Goal: Information Seeking & Learning: Get advice/opinions

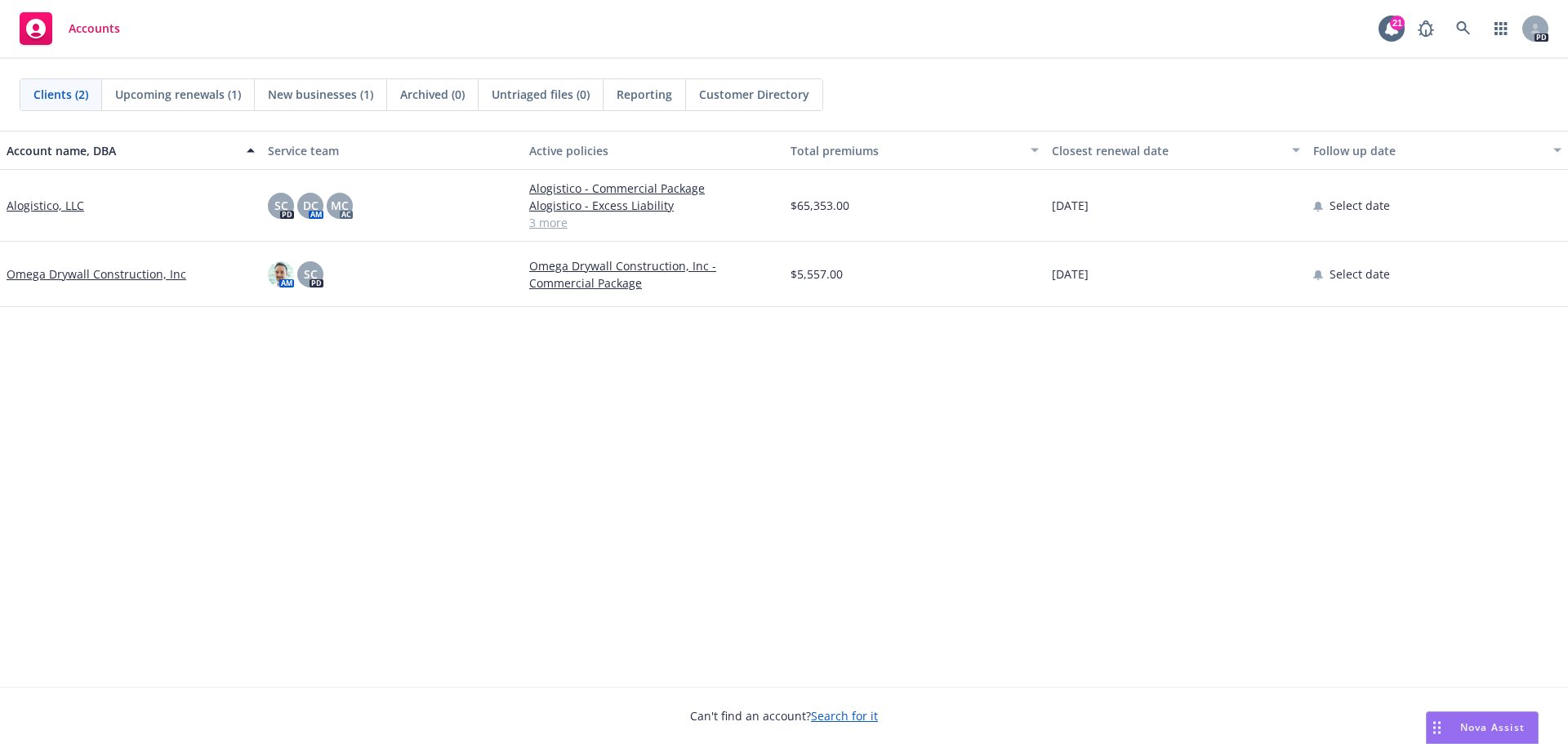
click at [1438, 716] on div "Drag to move" at bounding box center [1437, 727] width 21 height 31
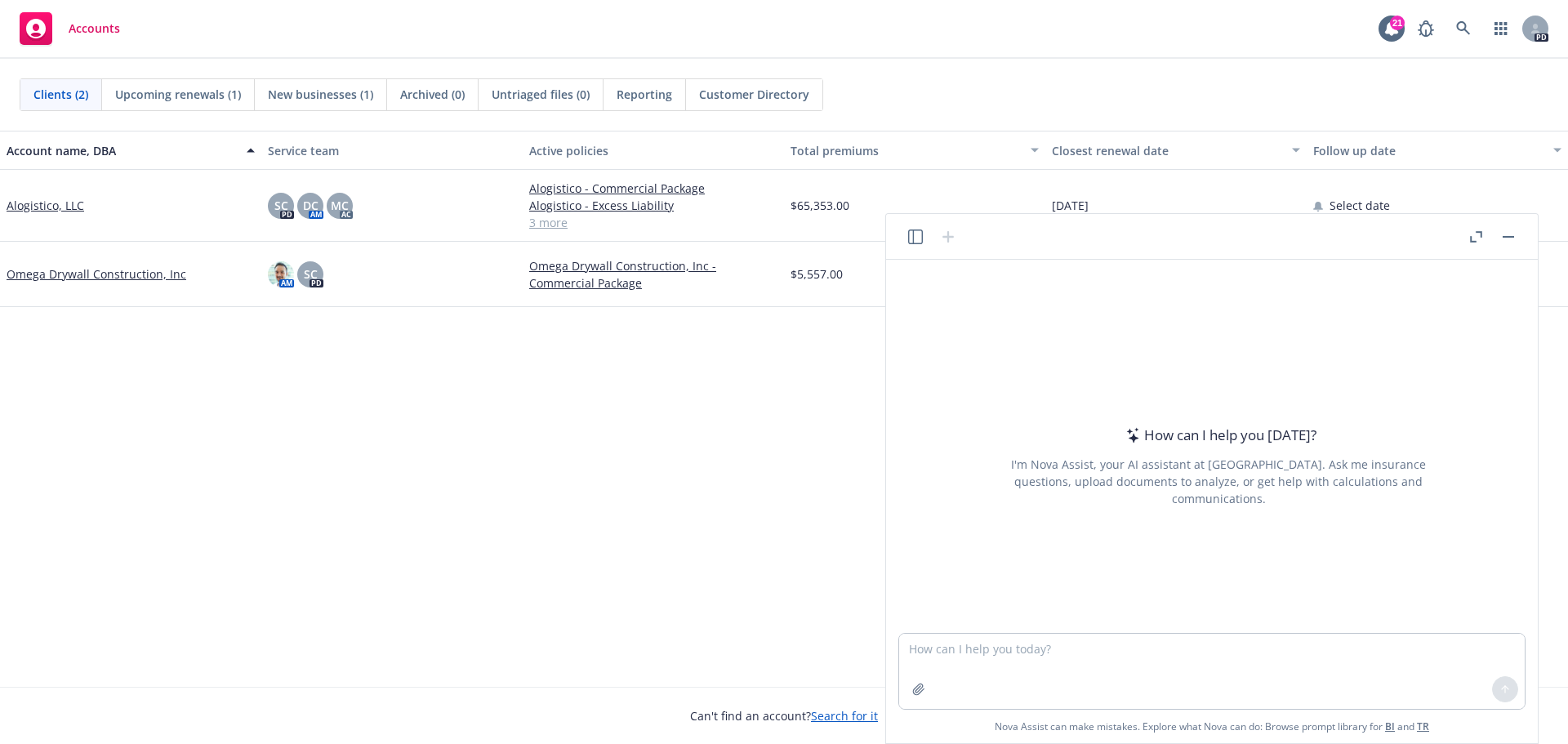
click at [915, 241] on icon "button" at bounding box center [915, 236] width 15 height 15
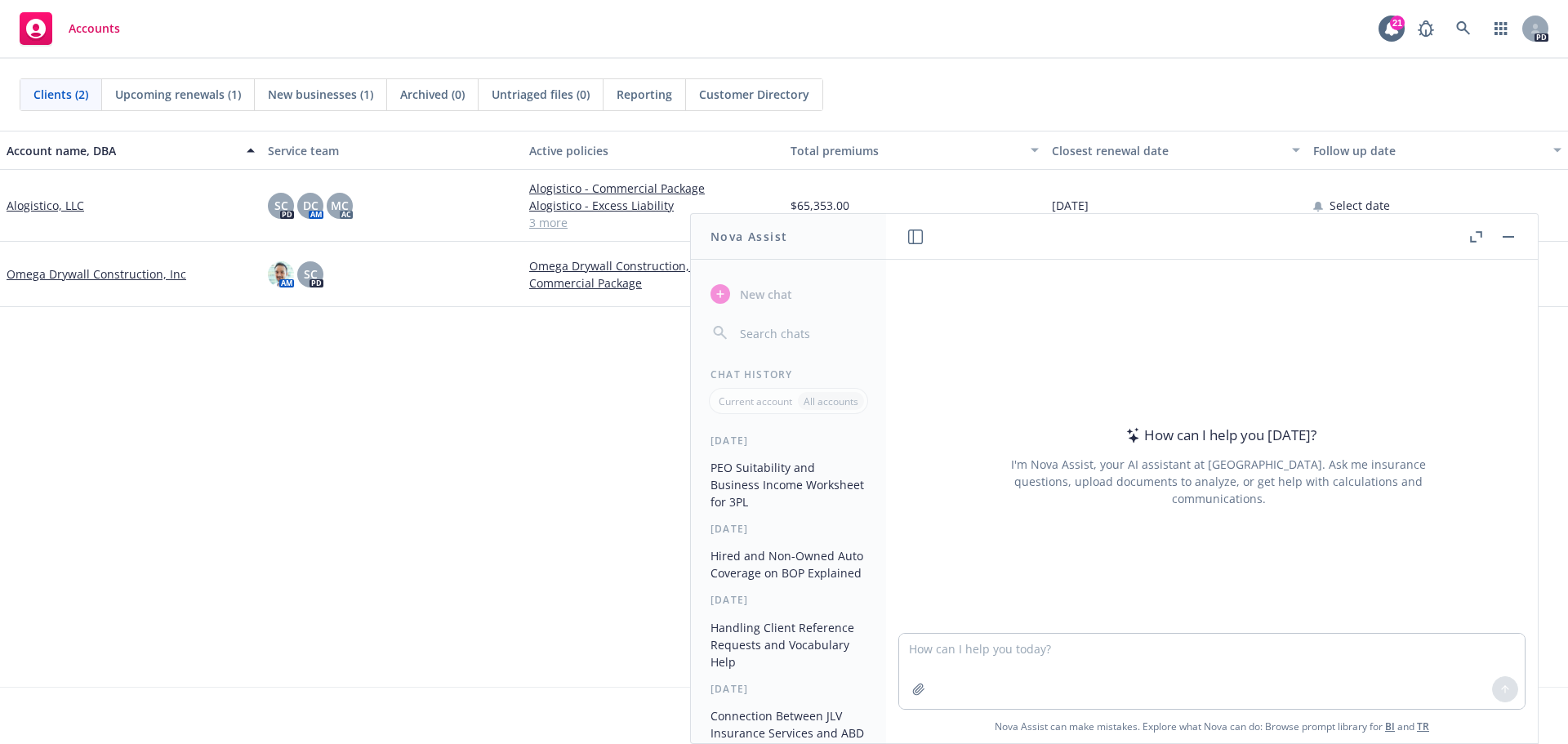
click at [807, 484] on button "PEO Suitability and Business Income Worksheet for 3PL" at bounding box center [788, 485] width 169 height 62
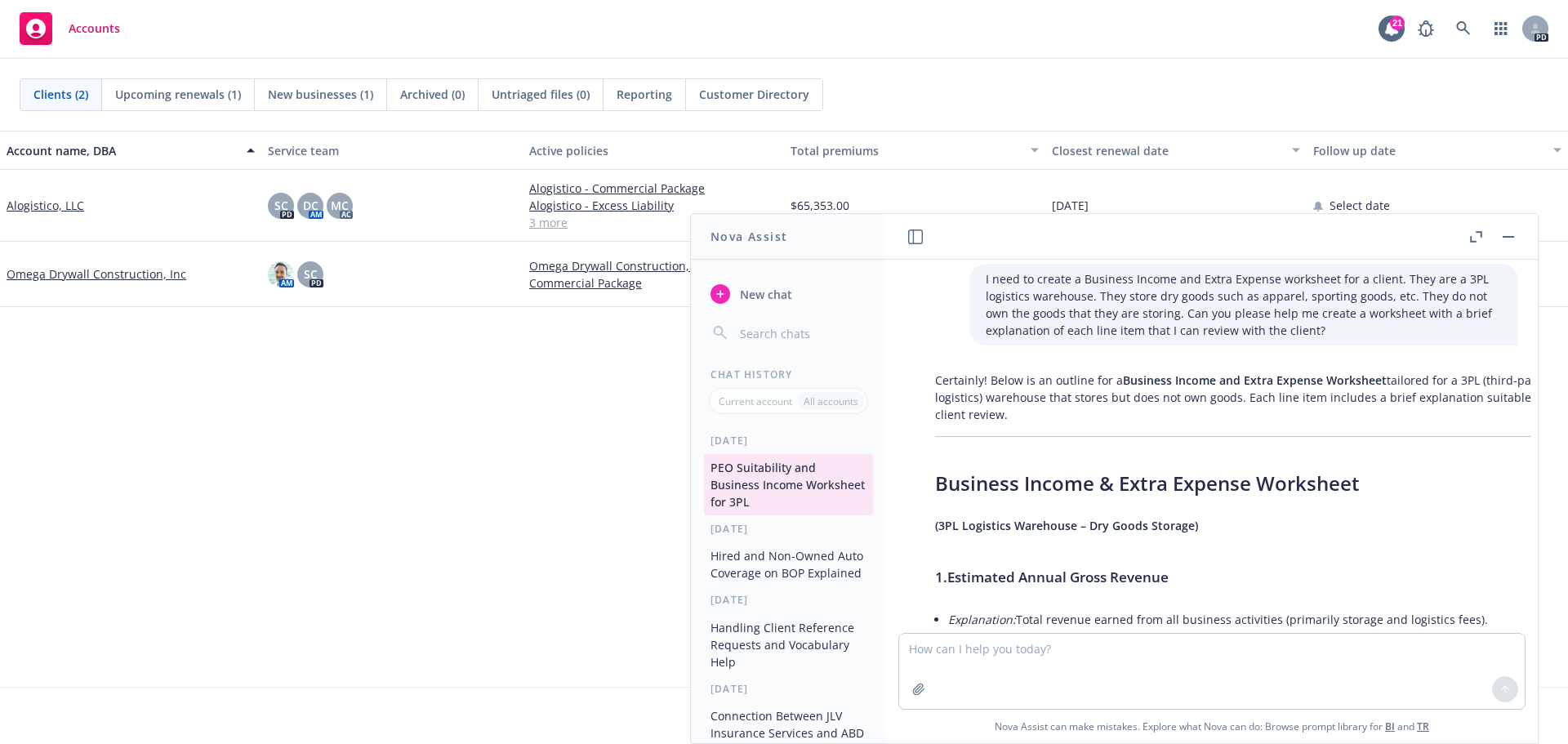
scroll to position [1210, 0]
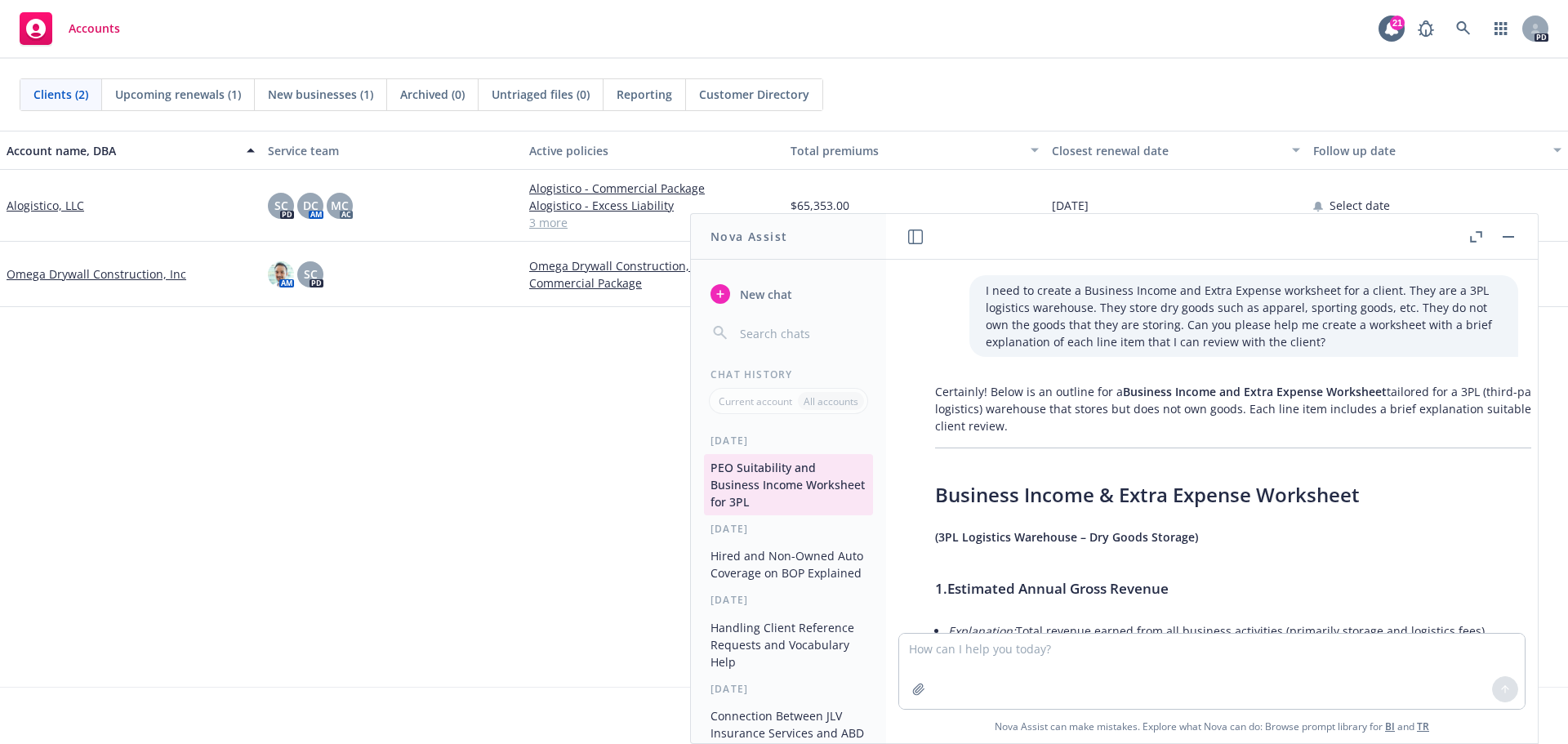
click at [1287, 413] on p "Certainly! Below is an outline for a Business Income and Extra Expense Workshee…" at bounding box center [1243, 408] width 616 height 52
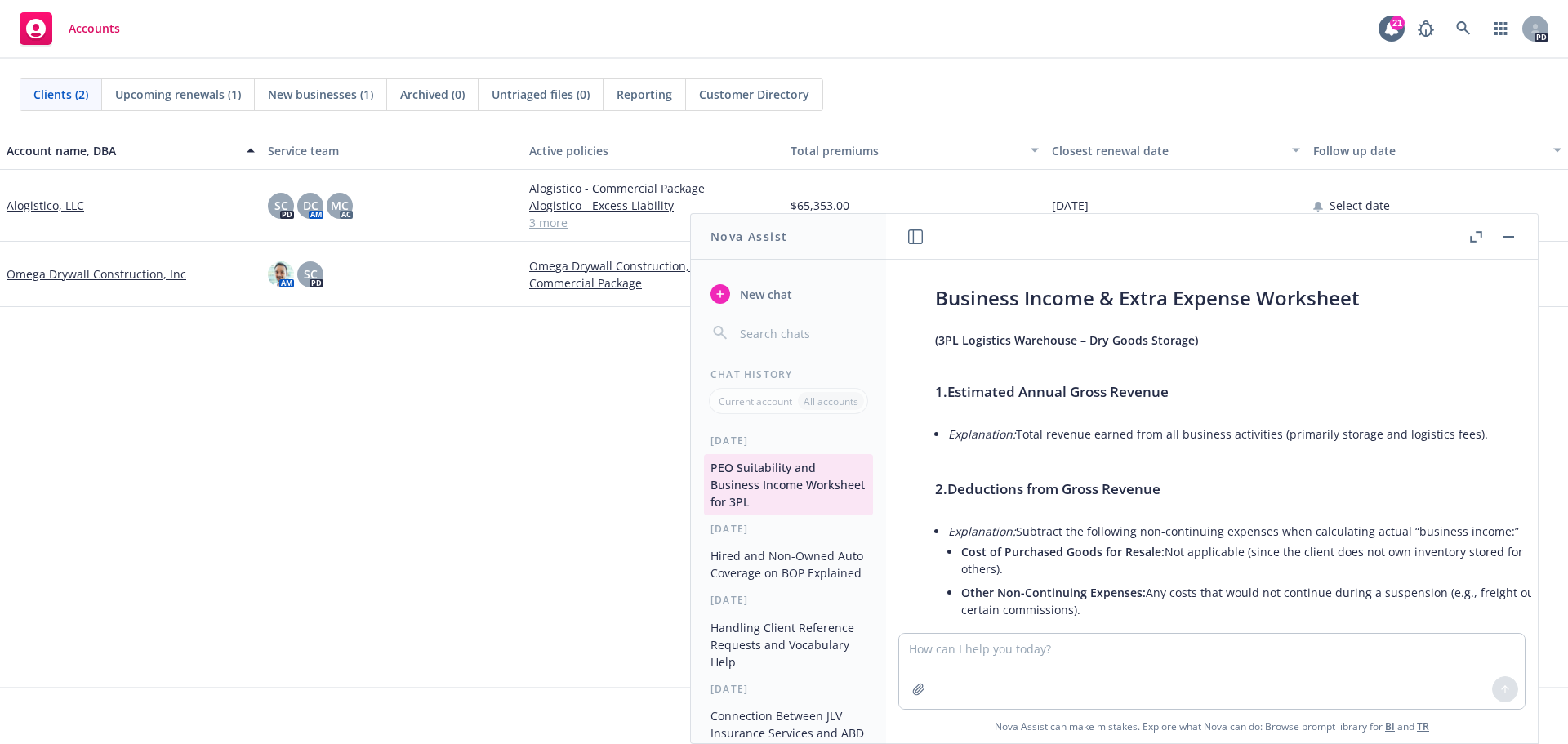
scroll to position [1244, 0]
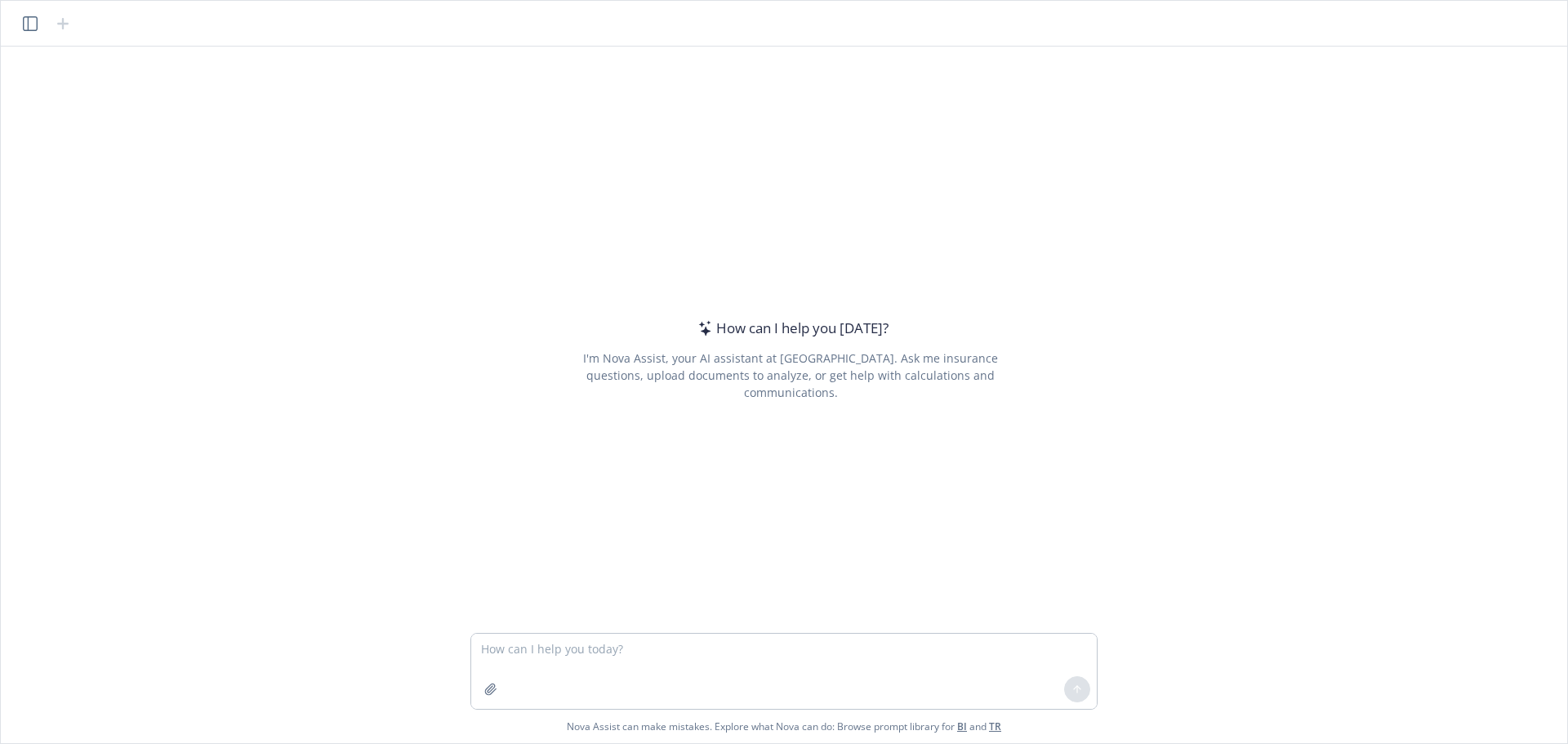
click at [29, 27] on icon "button" at bounding box center [30, 23] width 15 height 15
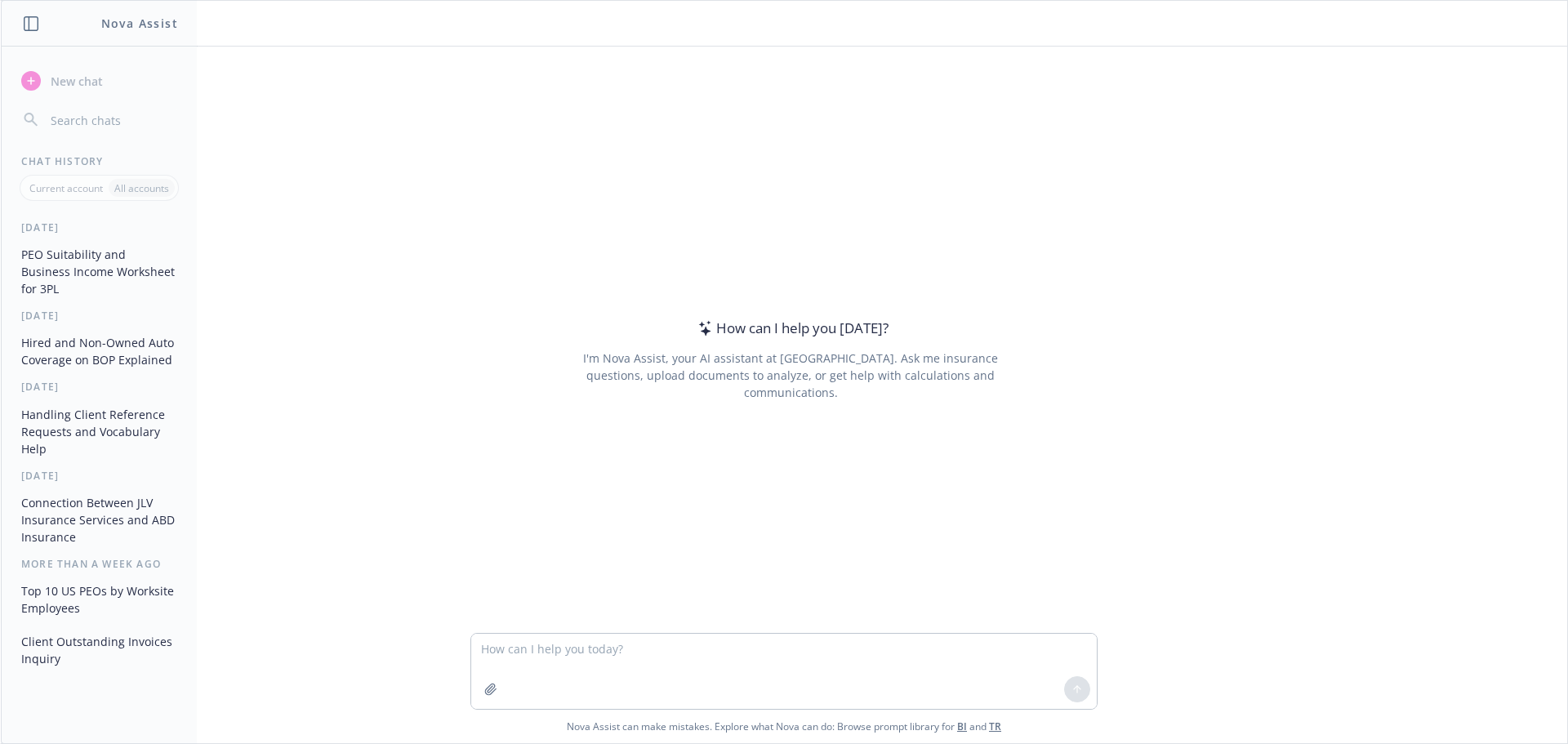
drag, startPoint x: 30, startPoint y: 30, endPoint x: 35, endPoint y: 44, distance: 14.9
click at [27, 35] on header "Nova Assist" at bounding box center [99, 24] width 196 height 46
click at [28, 24] on icon "button" at bounding box center [31, 23] width 15 height 15
